Goal: Use online tool/utility: Utilize a website feature to perform a specific function

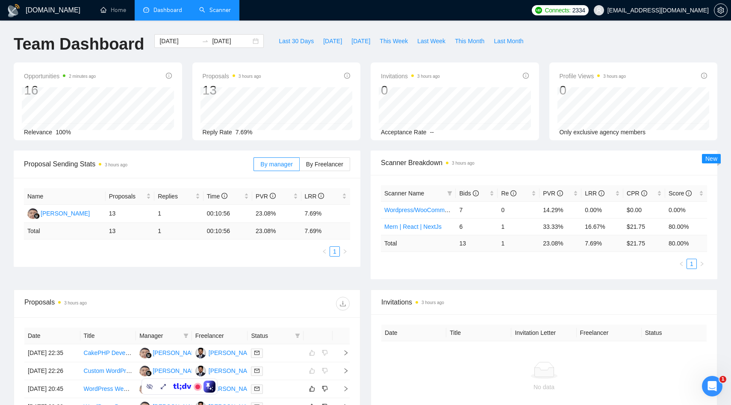
click at [218, 8] on link "Scanner" at bounding box center [215, 9] width 32 height 7
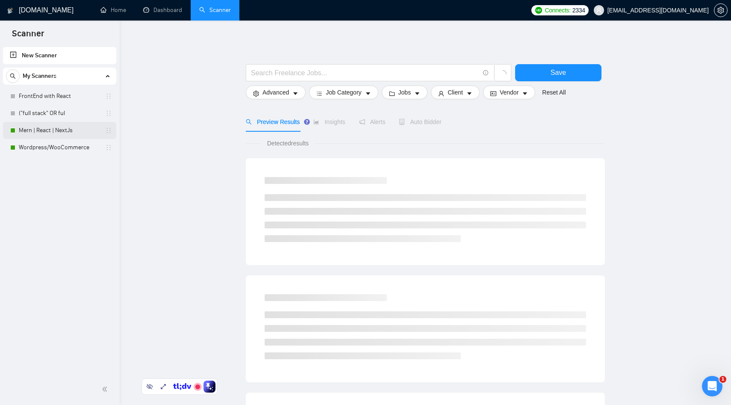
click at [42, 132] on link "Mern | React | NextJs" at bounding box center [59, 130] width 81 height 17
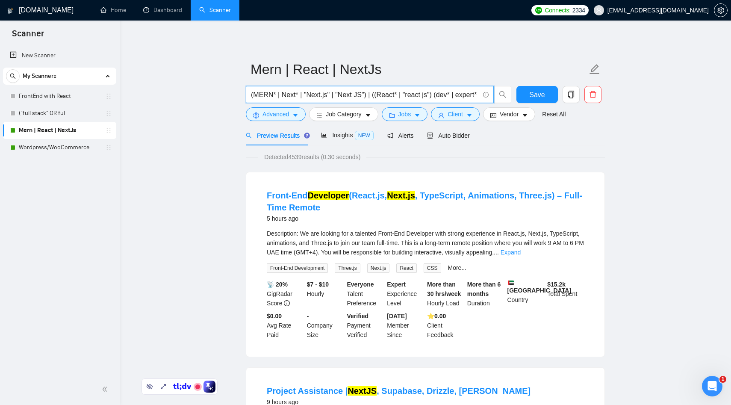
drag, startPoint x: 302, startPoint y: 96, endPoint x: 282, endPoint y: 96, distance: 20.5
click at [282, 96] on input "(MERN* | Next* | "Next.js" | "Next JS") | ((React* | "react js") (dev* | expert…" at bounding box center [365, 94] width 228 height 11
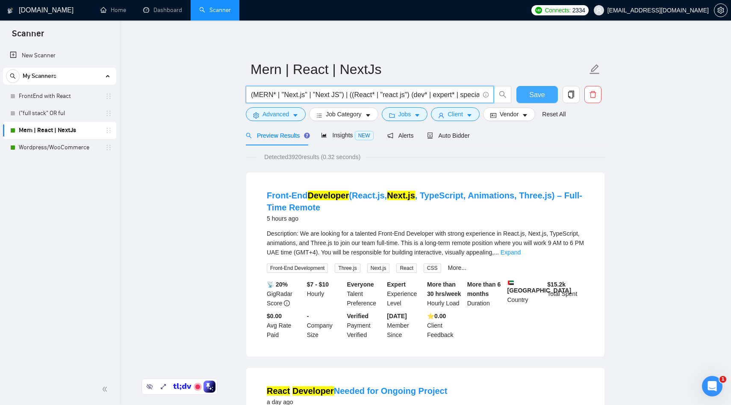
type input "(MERN* | "Next.js" | "Next JS") | ((React* | "react js") (dev* | expert* | spec…"
click at [537, 98] on span "Save" at bounding box center [536, 94] width 15 height 11
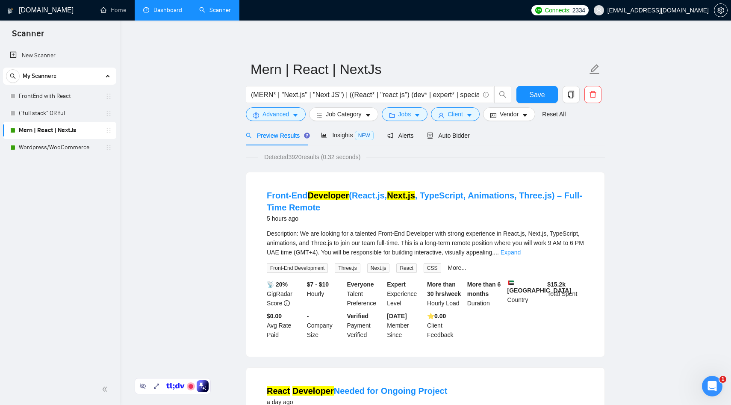
click at [156, 14] on link "Dashboard" at bounding box center [162, 9] width 39 height 7
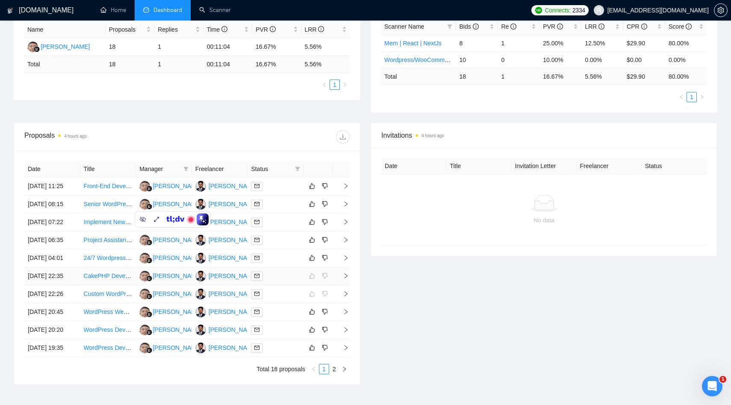
scroll to position [173, 0]
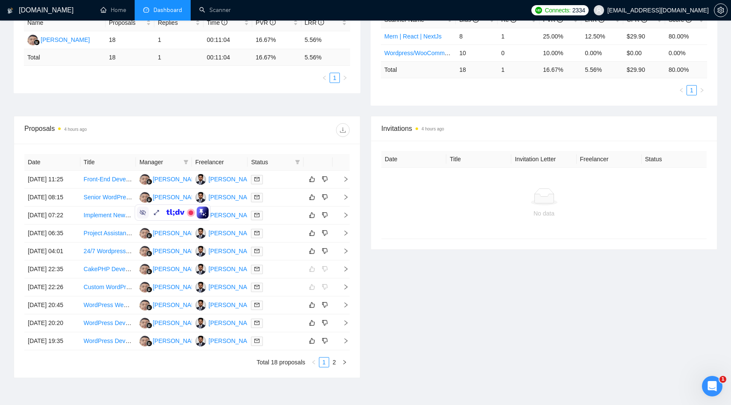
click at [141, 212] on icon at bounding box center [142, 212] width 7 height 7
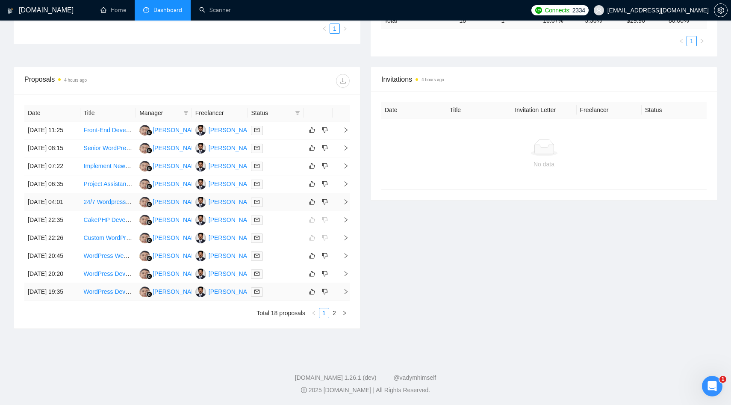
scroll to position [285, 0]
click at [72, 175] on td "[DATE] 06:35" at bounding box center [52, 184] width 56 height 18
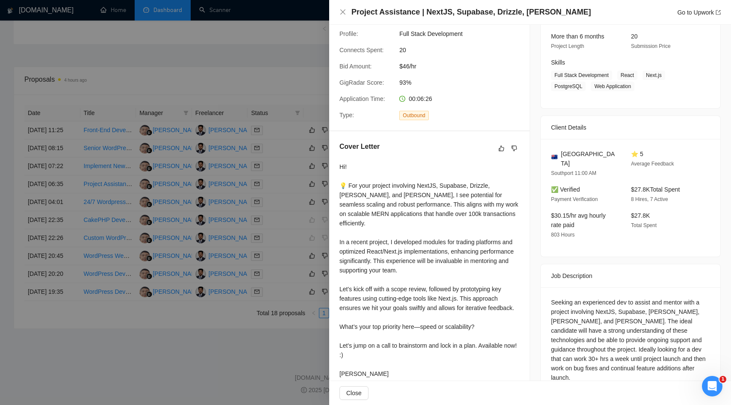
scroll to position [119, 0]
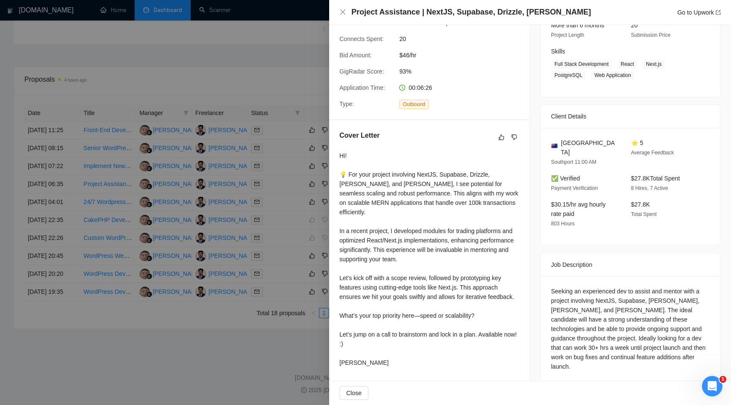
click at [190, 315] on div at bounding box center [365, 202] width 731 height 405
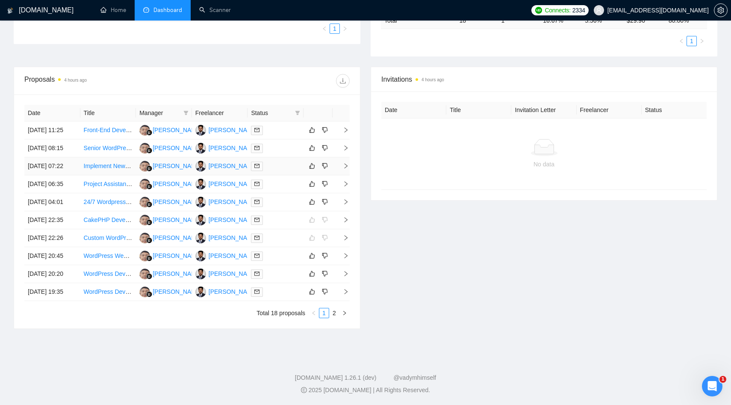
click at [114, 157] on td "Implement New Directory for WordPress Website" at bounding box center [108, 166] width 56 height 18
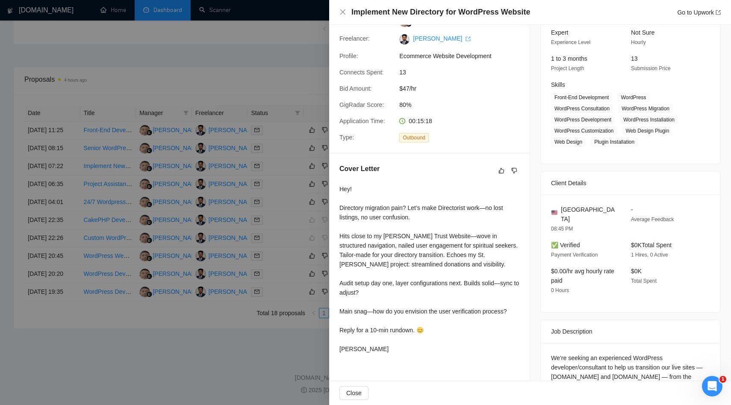
scroll to position [0, 0]
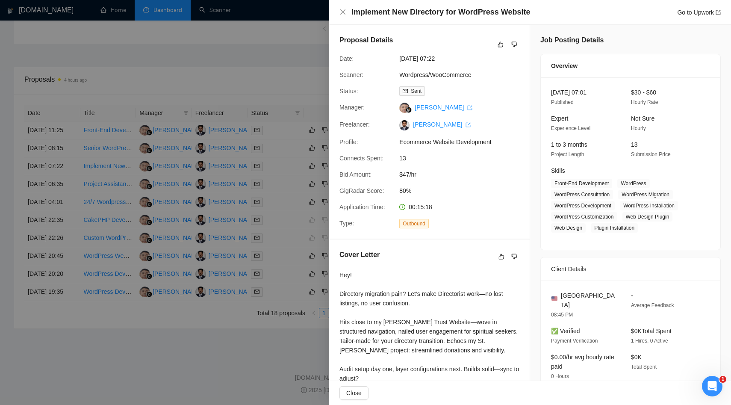
click at [231, 266] on div at bounding box center [365, 202] width 731 height 405
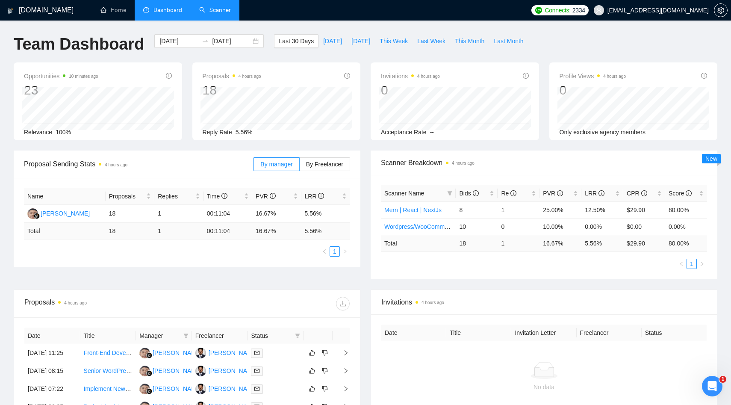
click at [225, 14] on link "Scanner" at bounding box center [215, 9] width 32 height 7
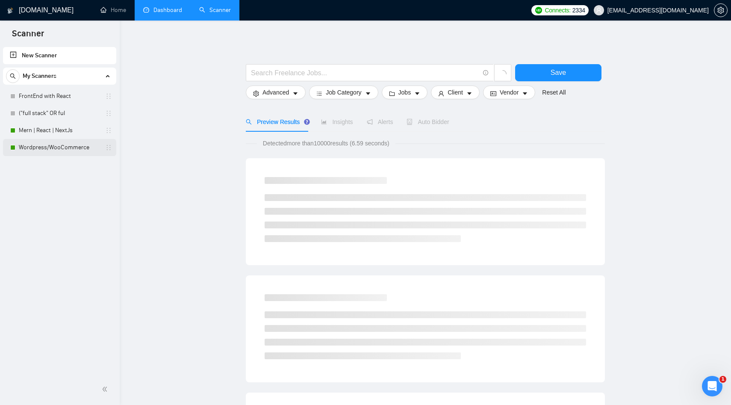
click at [50, 149] on link "Wordpress/WooCommerce" at bounding box center [59, 147] width 81 height 17
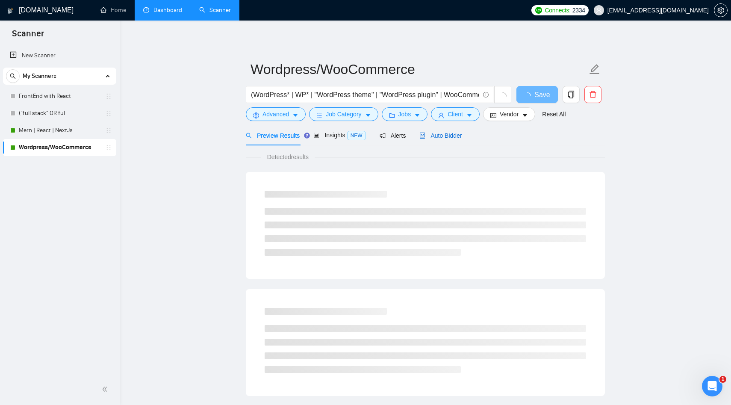
click at [455, 138] on span "Auto Bidder" at bounding box center [440, 135] width 42 height 7
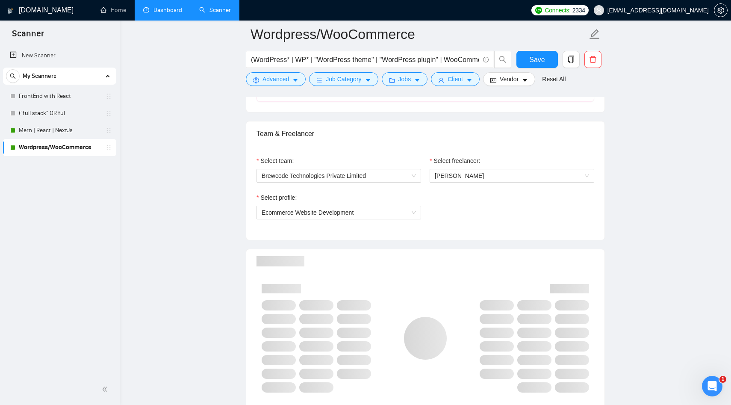
scroll to position [335, 0]
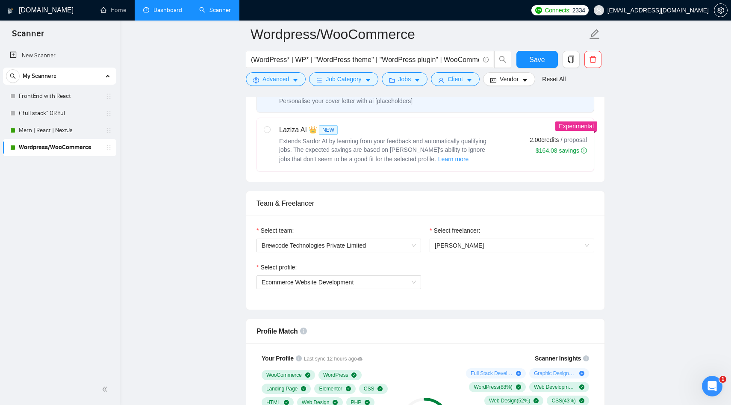
click at [322, 156] on span "Extends Sardor AI by learning from your feedback and automatically qualifying j…" at bounding box center [382, 150] width 207 height 25
click at [270, 132] on input "radio" at bounding box center [267, 129] width 6 height 6
radio input "true"
radio input "false"
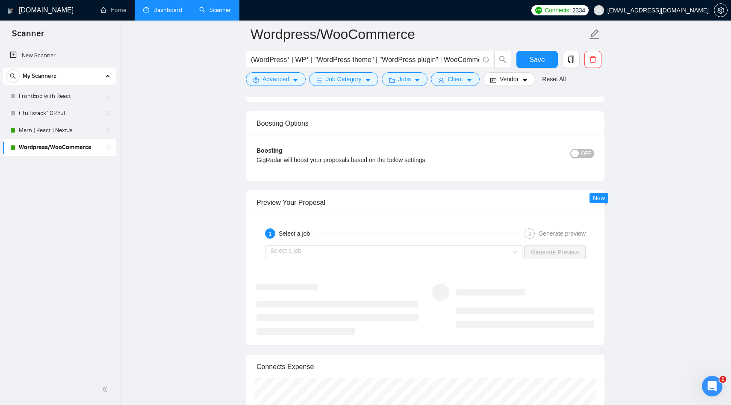
scroll to position [1521, 0]
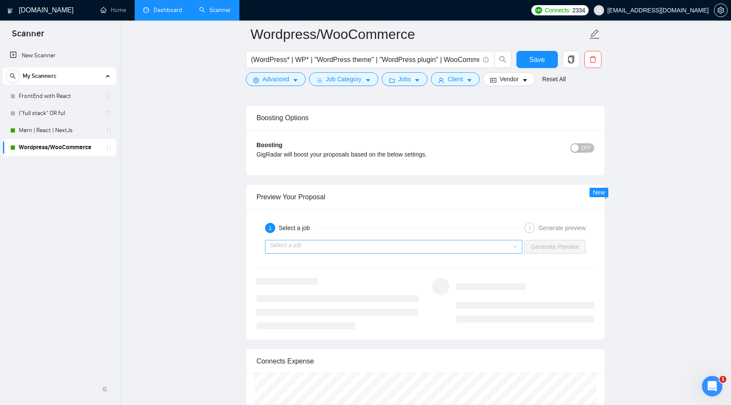
click at [305, 241] on input "search" at bounding box center [390, 246] width 241 height 13
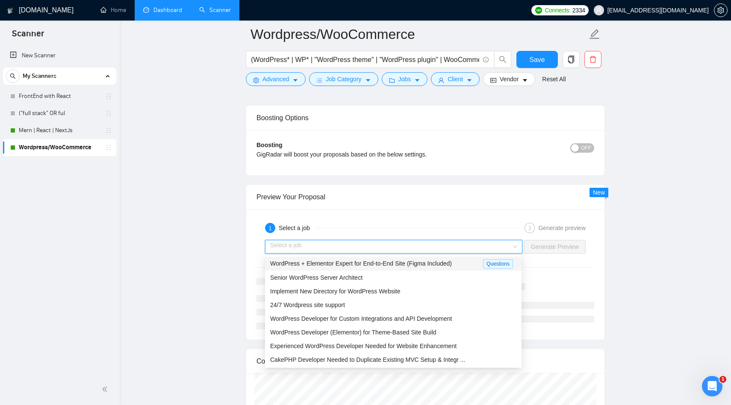
click at [302, 267] on div "WordPress + Elementor Expert for End-to-End Site (Figma Included)" at bounding box center [376, 263] width 213 height 10
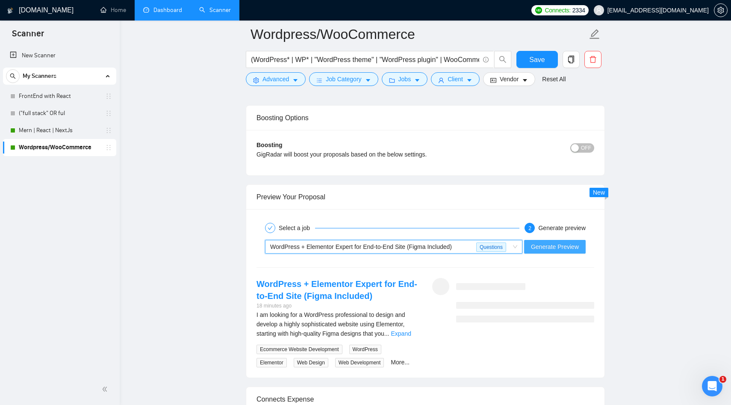
click at [551, 242] on span "Generate Preview" at bounding box center [555, 246] width 48 height 9
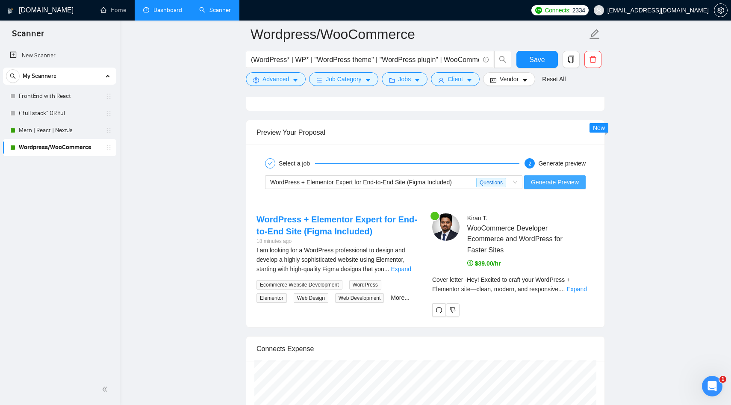
scroll to position [1648, 0]
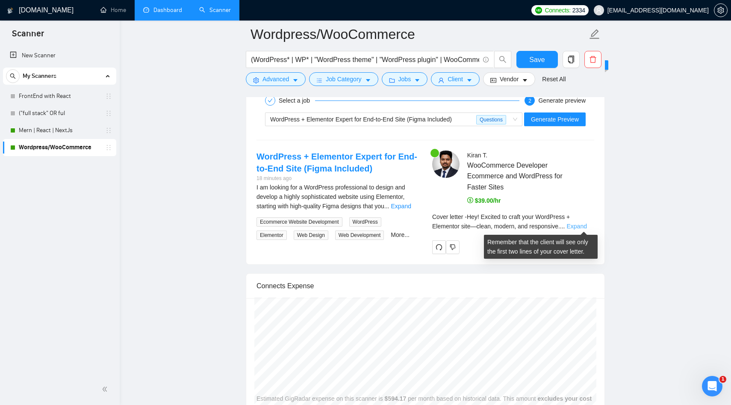
click at [581, 223] on link "Expand" at bounding box center [577, 226] width 20 height 7
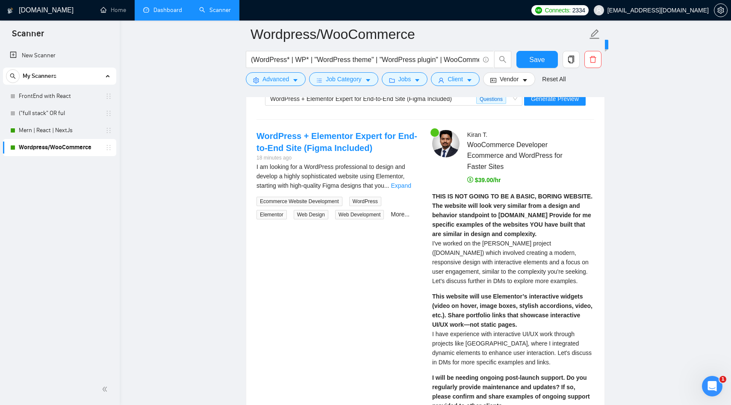
scroll to position [1672, 0]
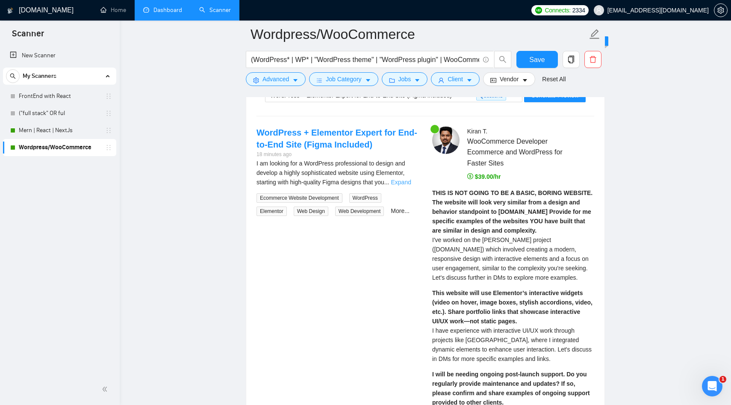
click at [410, 181] on link "Expand" at bounding box center [401, 182] width 20 height 7
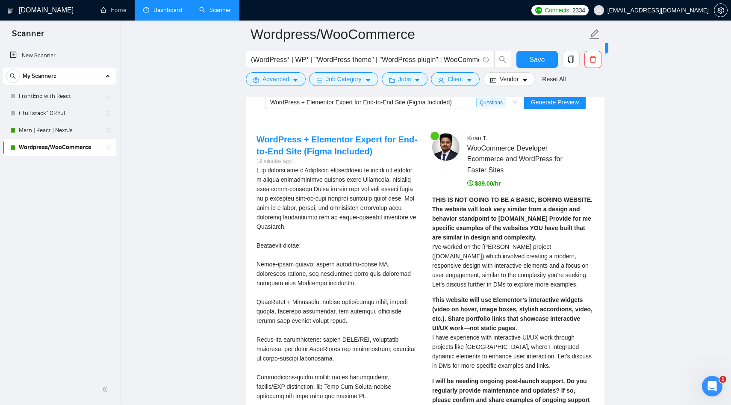
scroll to position [1653, 0]
